Goal: Information Seeking & Learning: Learn about a topic

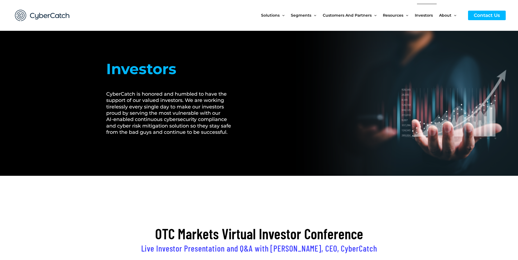
click at [422, 17] on span "Investors" at bounding box center [424, 15] width 18 height 23
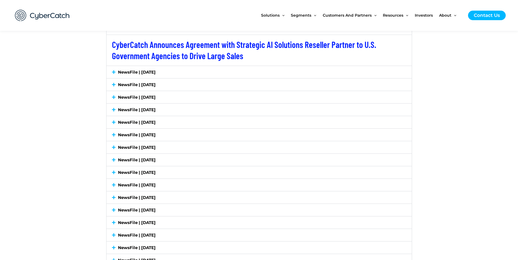
scroll to position [983, 0]
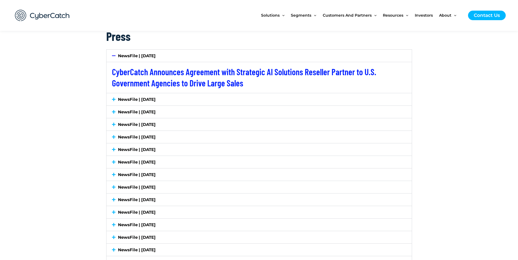
click at [134, 99] on link "NewsFile | July 7, 2025" at bounding box center [137, 99] width 38 height 5
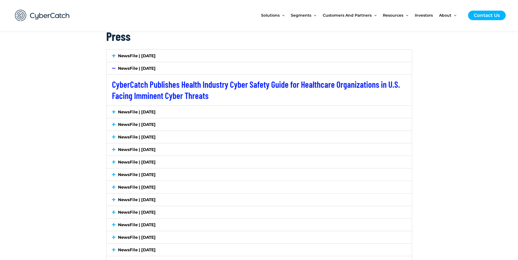
click at [132, 70] on link "NewsFile | July 7, 2025" at bounding box center [137, 68] width 38 height 5
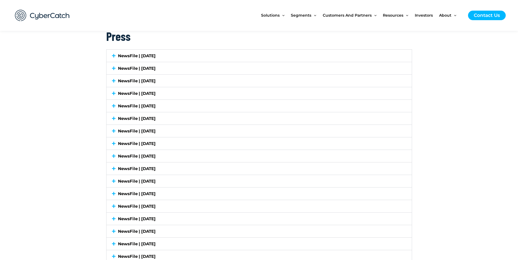
click at [133, 54] on link "NewsFile | July 28, 2025" at bounding box center [137, 55] width 38 height 5
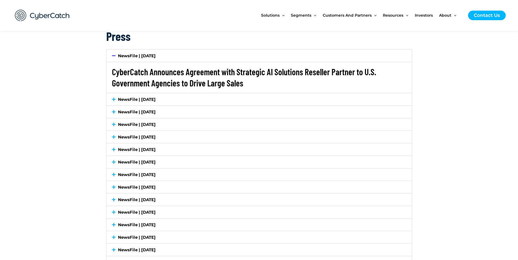
click at [150, 72] on link "CyberCatch Announces Agreement with Strategic AI Solutions Reseller Partner to …" at bounding box center [244, 78] width 264 height 22
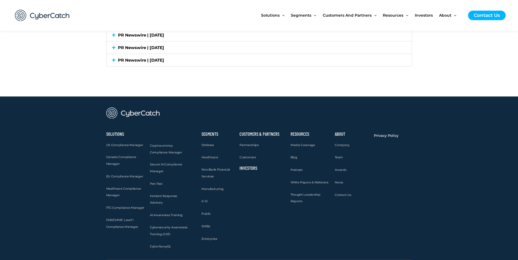
scroll to position [1696, 0]
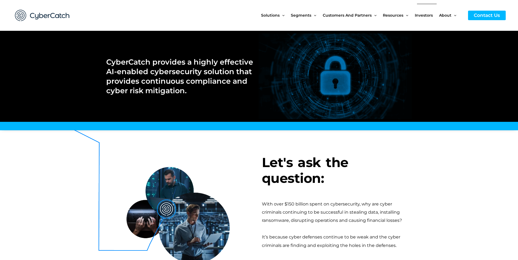
click at [427, 15] on span "Investors" at bounding box center [424, 15] width 18 height 23
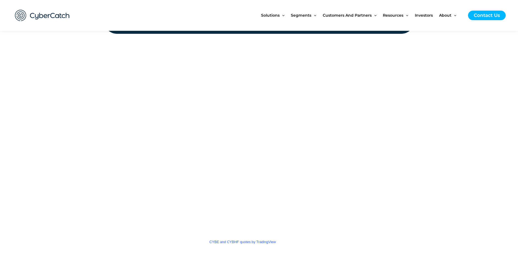
scroll to position [923, 0]
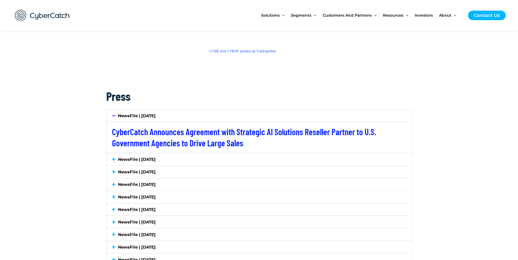
click at [127, 159] on link "NewsFile | [DATE]" at bounding box center [137, 159] width 38 height 5
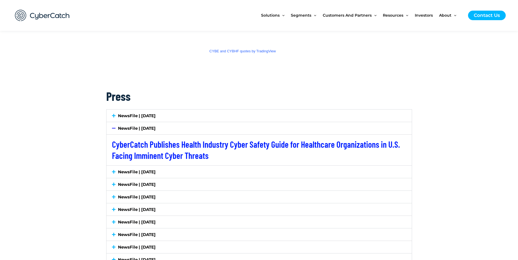
click at [124, 171] on link "NewsFile | [DATE]" at bounding box center [137, 172] width 38 height 5
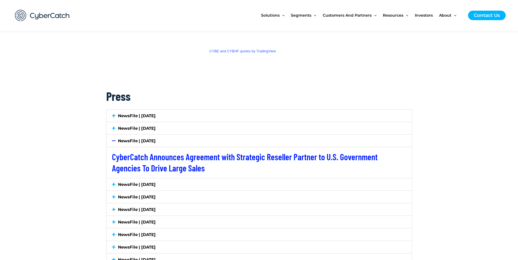
click at [125, 185] on link "NewsFile | [DATE]" at bounding box center [137, 184] width 38 height 5
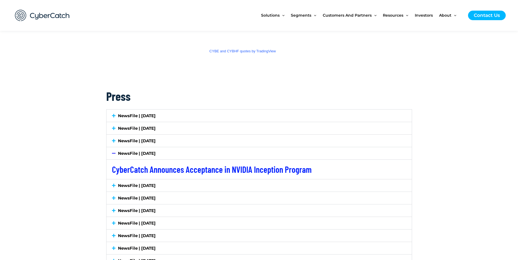
click at [128, 184] on link "NewsFile | [DATE]" at bounding box center [137, 185] width 38 height 5
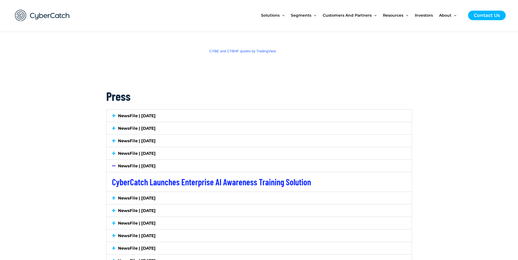
click at [121, 197] on link "NewsFile | [DATE]" at bounding box center [137, 198] width 38 height 5
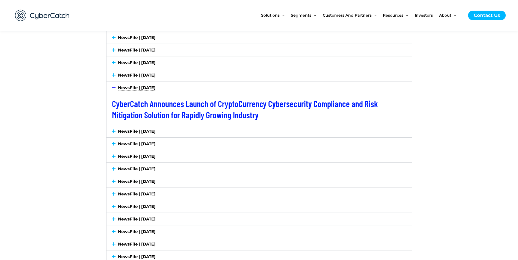
scroll to position [1032, 0]
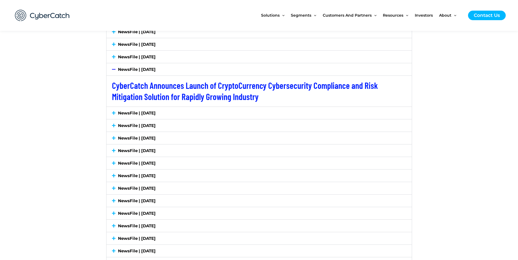
click at [129, 111] on link "NewsFile | [DATE]" at bounding box center [137, 113] width 38 height 5
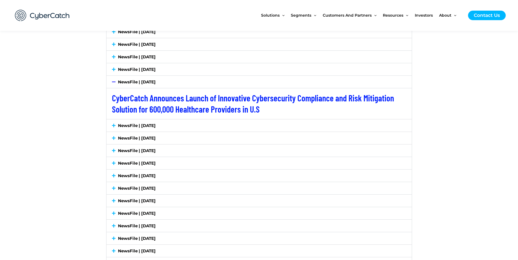
click at [126, 126] on link "NewsFile | May 8, 2025" at bounding box center [137, 125] width 38 height 5
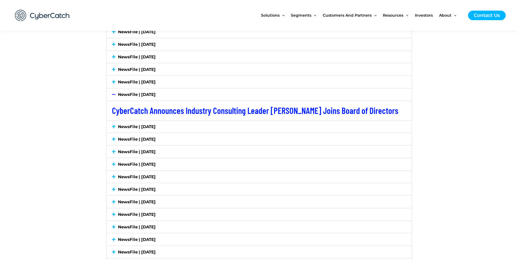
click at [125, 132] on div "NewsFile | May 1, 2025" at bounding box center [258, 127] width 305 height 12
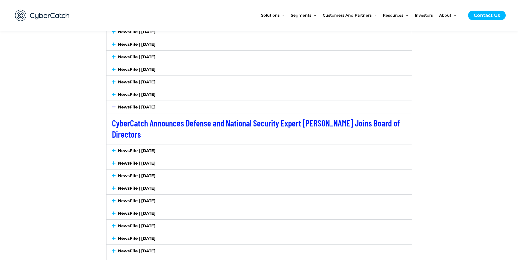
click at [124, 149] on link "NewsFile | April 10, 2025" at bounding box center [137, 150] width 38 height 5
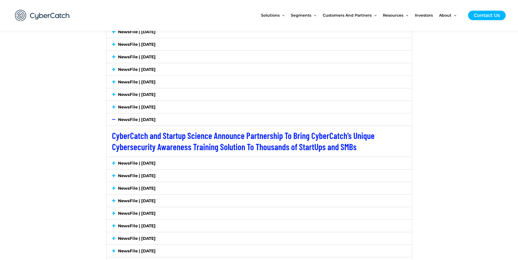
click at [124, 164] on link "NewsFile | March 31, 2025" at bounding box center [137, 163] width 38 height 5
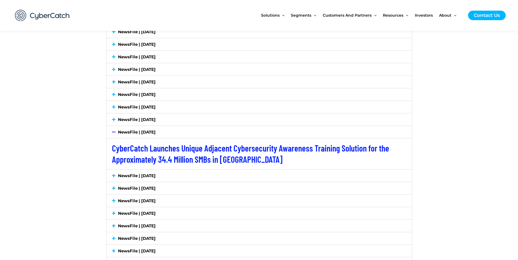
click at [124, 173] on link "NewsFile | February 17, 2025" at bounding box center [137, 175] width 38 height 5
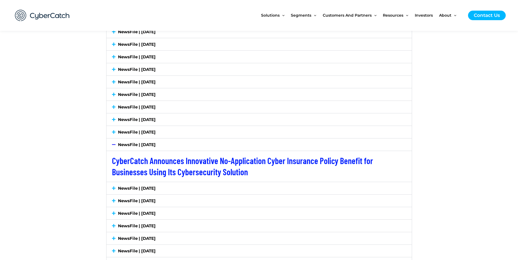
click at [126, 188] on link "NewsFile | December 2, 2024" at bounding box center [137, 188] width 38 height 5
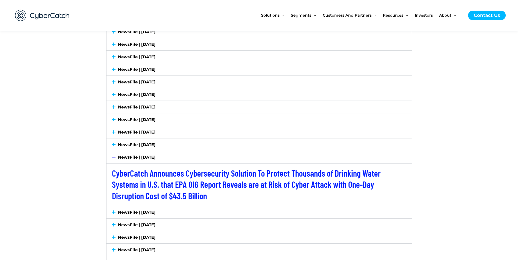
click at [127, 210] on link "NewsFile | September 18, 2024" at bounding box center [137, 212] width 38 height 5
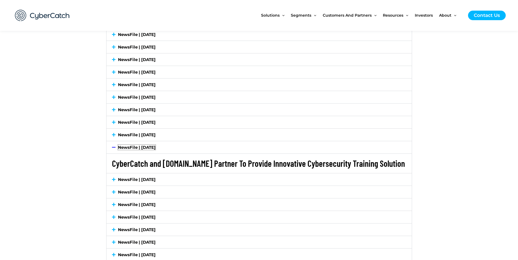
scroll to position [1114, 0]
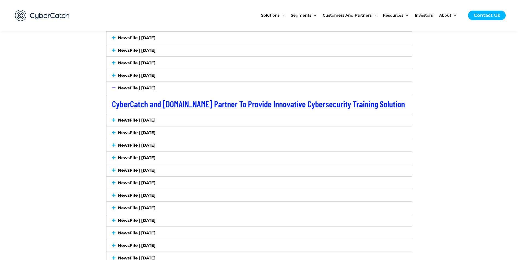
click at [124, 121] on link "NewsFile | September 10, 2024" at bounding box center [137, 120] width 38 height 5
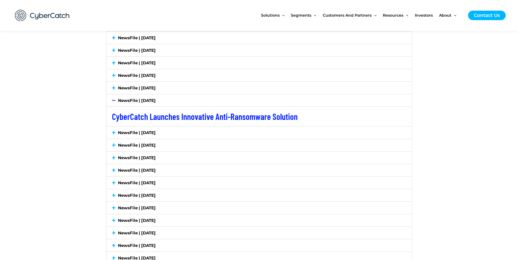
click at [129, 129] on div "NewsFile | September 6, 2024" at bounding box center [258, 133] width 305 height 12
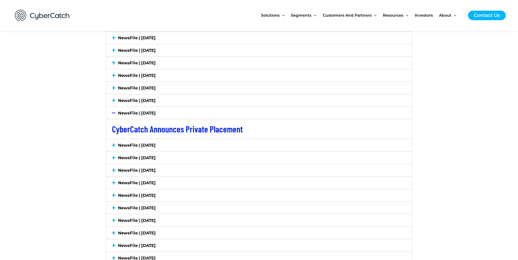
click at [127, 138] on div "CyberCatch Announces Private Placement" at bounding box center [258, 129] width 305 height 20
click at [127, 143] on link "NewsFile | September 4, 2024" at bounding box center [137, 145] width 38 height 5
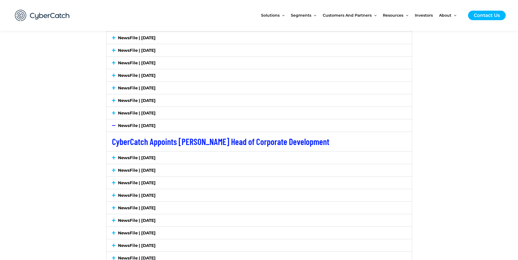
click at [129, 156] on link "NewsFile | September 3, 2024" at bounding box center [137, 157] width 38 height 5
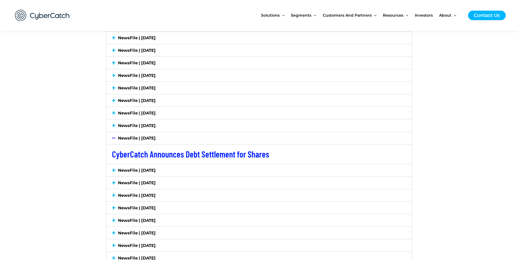
click at [124, 174] on div "NewsFile | August 8, 2024" at bounding box center [258, 170] width 305 height 12
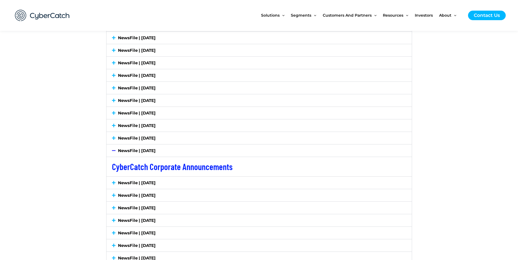
click at [124, 185] on link "NewsFile | July 30, 2024" at bounding box center [137, 182] width 38 height 5
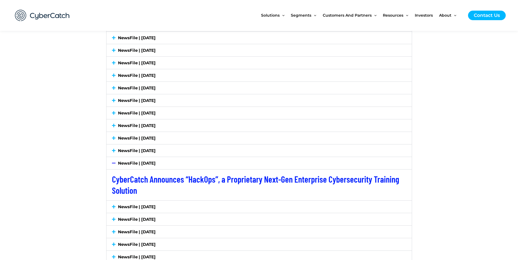
click at [131, 211] on div "NewsFile | July 26, 2024" at bounding box center [258, 207] width 305 height 12
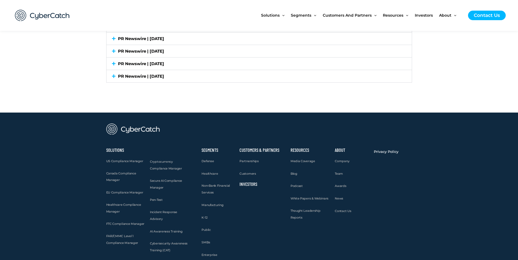
scroll to position [1685, 0]
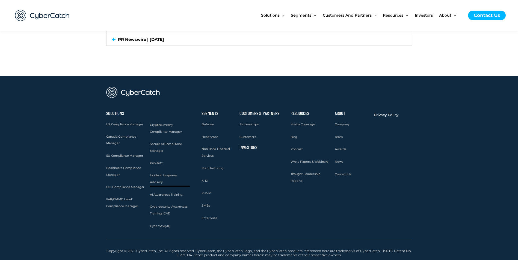
click at [165, 176] on span "Incident Response Advisory" at bounding box center [163, 179] width 27 height 11
